Goal: Task Accomplishment & Management: Use online tool/utility

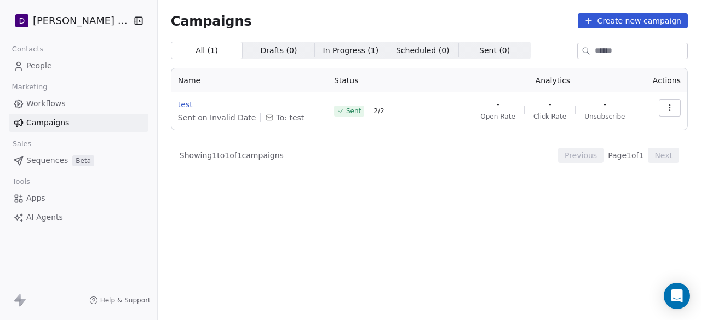
click at [178, 100] on span "test" at bounding box center [249, 104] width 143 height 11
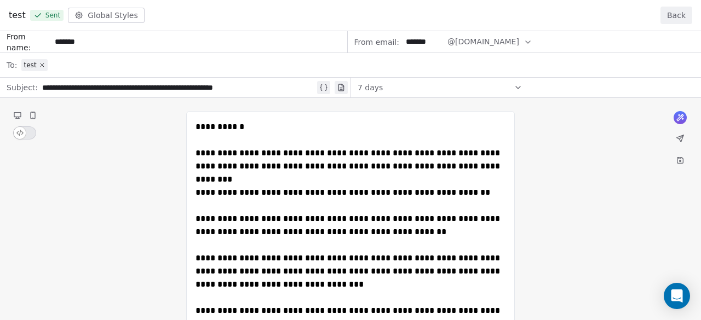
click at [670, 15] on button "Back" at bounding box center [676, 16] width 32 height 18
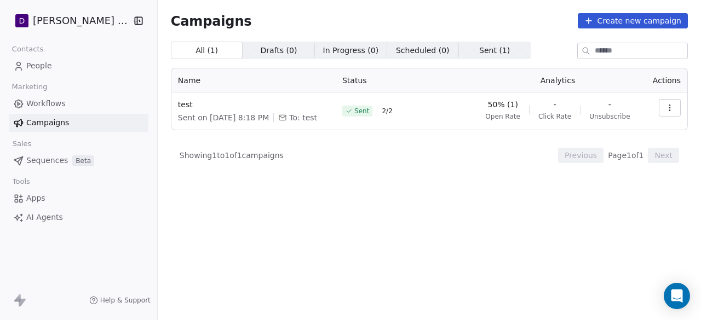
click at [63, 64] on link "People" at bounding box center [79, 66] width 140 height 18
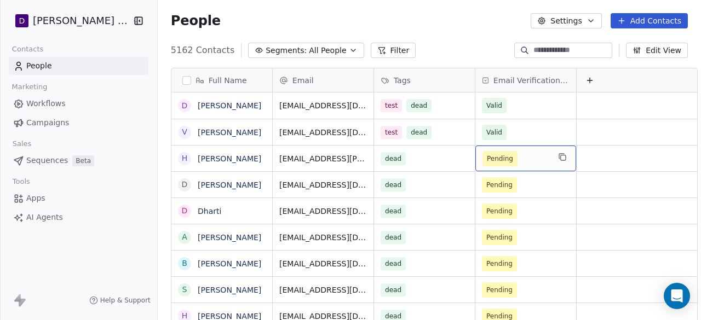
click at [482, 82] on icon at bounding box center [485, 80] width 7 height 9
click at [678, 293] on html "D [PERSON_NAME] Nutrition Contacts People Marketing Workflows Campaigns Sales S…" at bounding box center [350, 160] width 701 height 320
click at [676, 294] on icon "Open Intercom Messenger" at bounding box center [676, 296] width 13 height 14
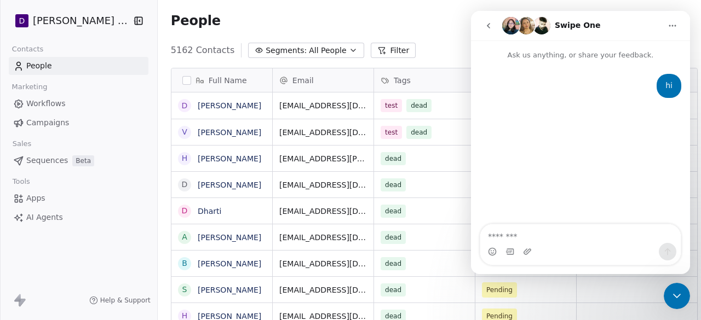
type textarea "*"
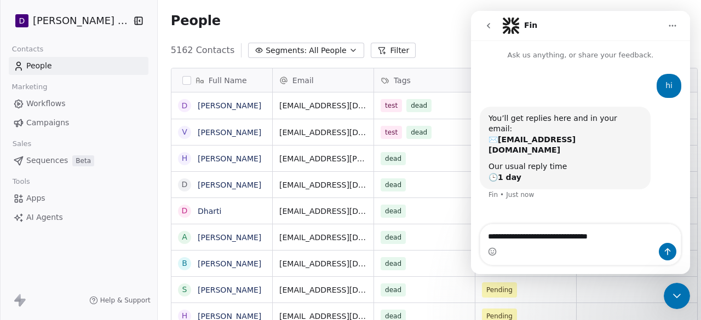
type textarea "**********"
